Goal: Find specific page/section: Find specific page/section

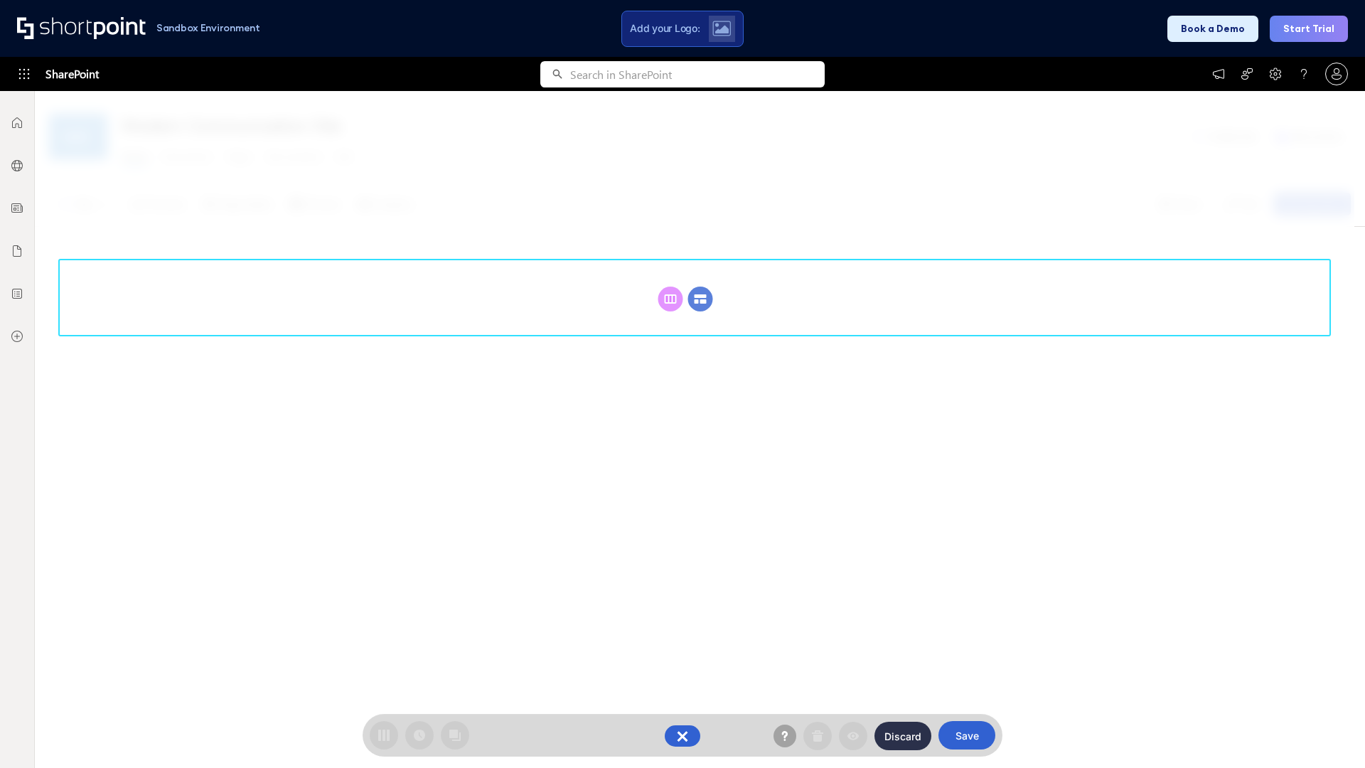
click at [700, 299] on circle at bounding box center [700, 299] width 25 height 25
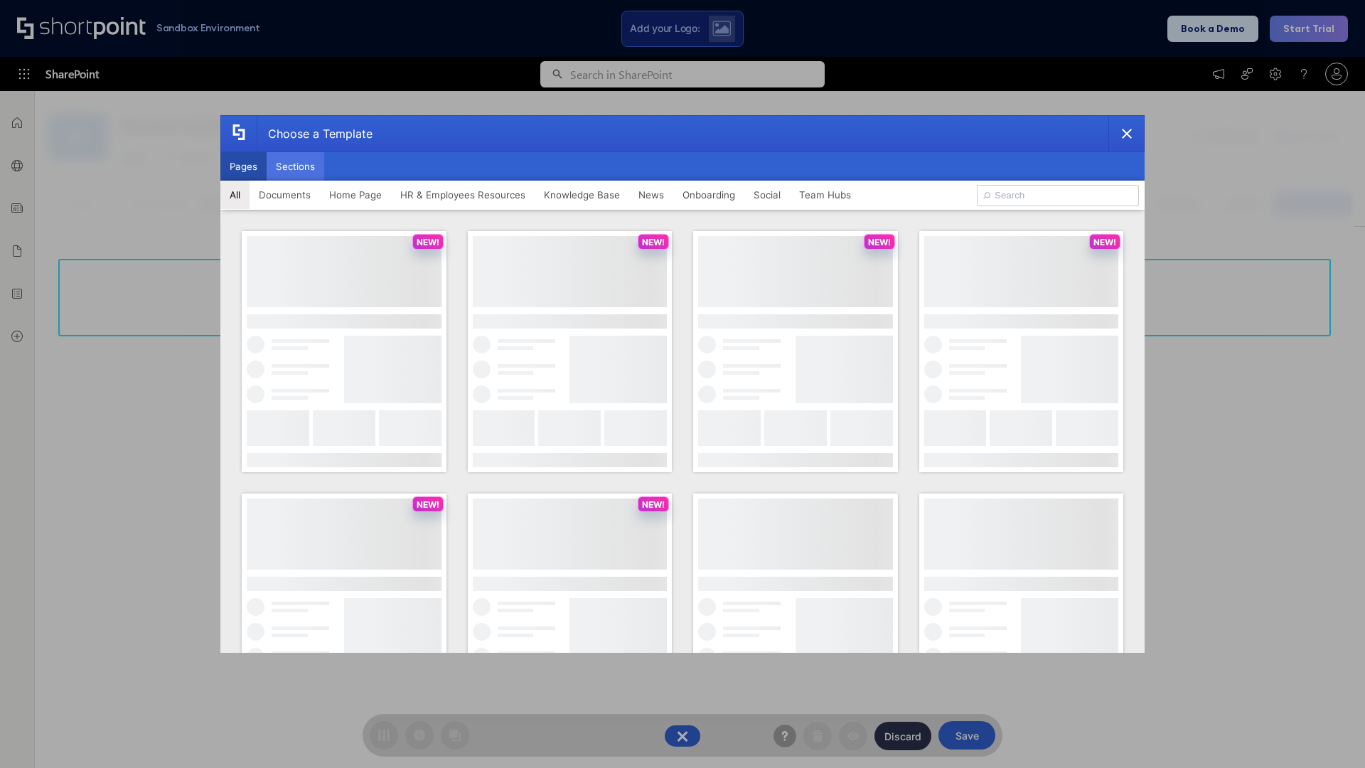
click at [295, 166] on button "Sections" at bounding box center [296, 166] width 58 height 28
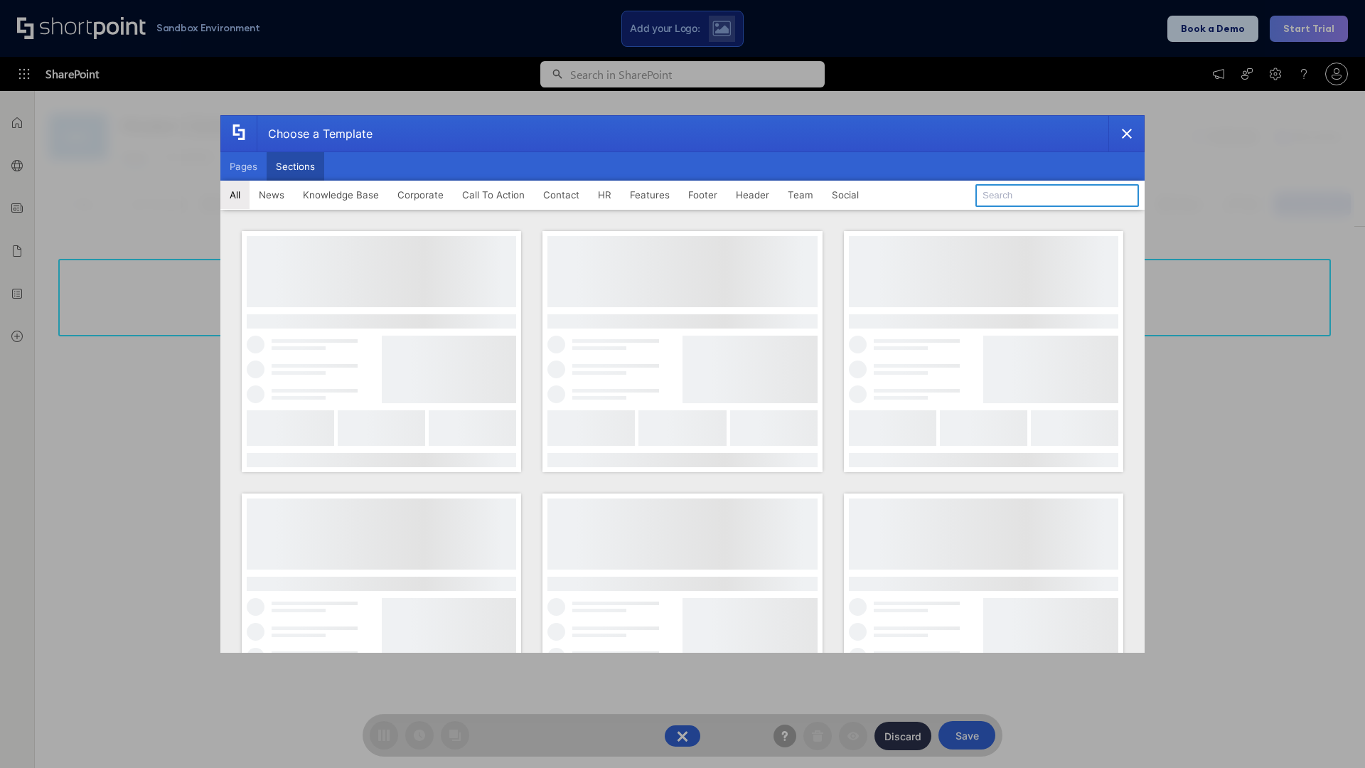
type input "Articles 2"
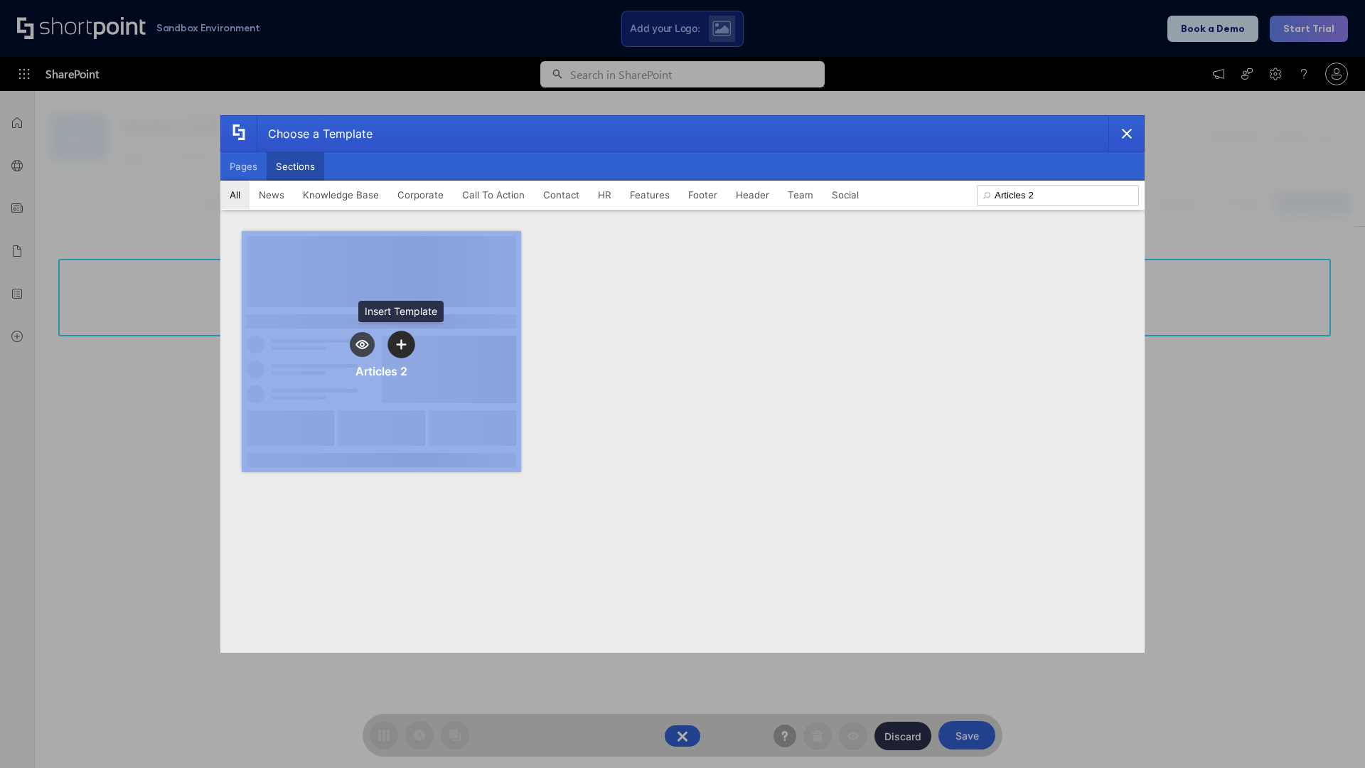
click at [401, 344] on icon "template selector" at bounding box center [401, 344] width 10 height 10
